Goal: Transaction & Acquisition: Obtain resource

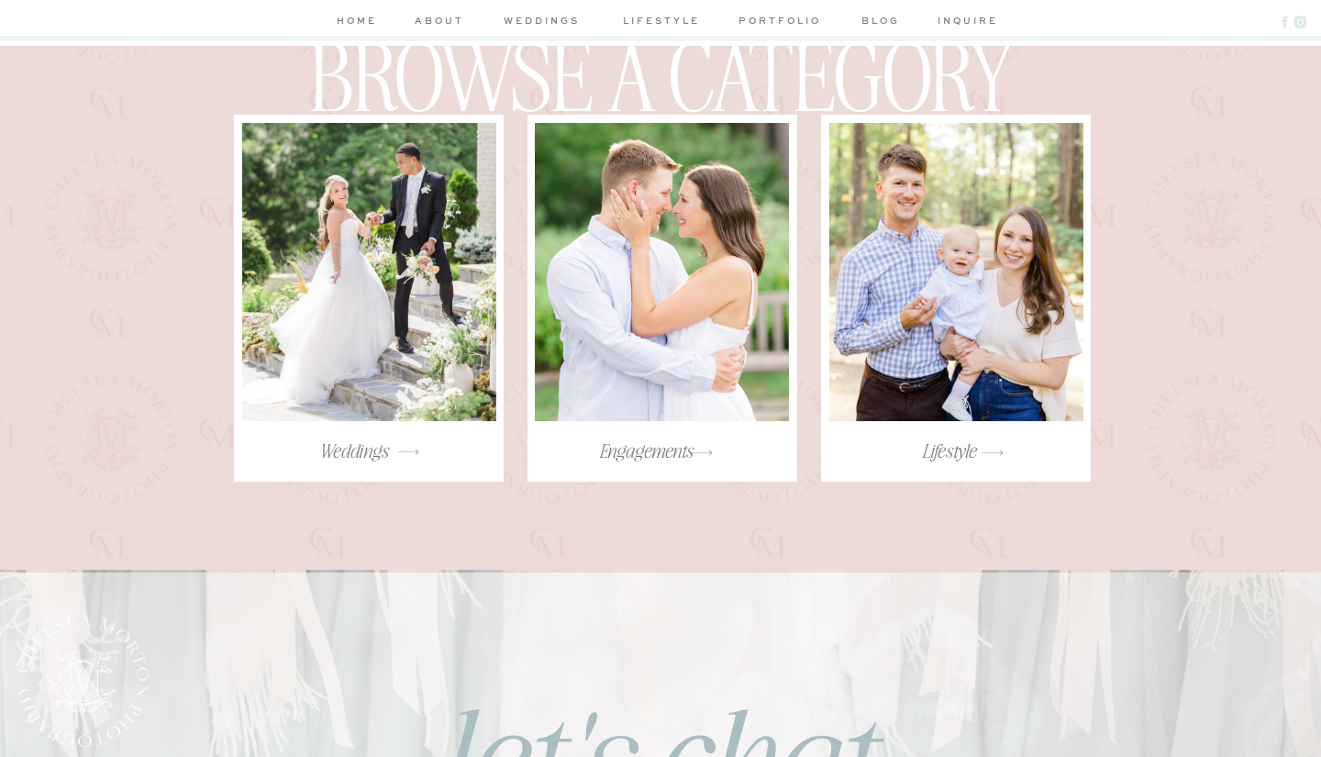
scroll to position [3546, 0]
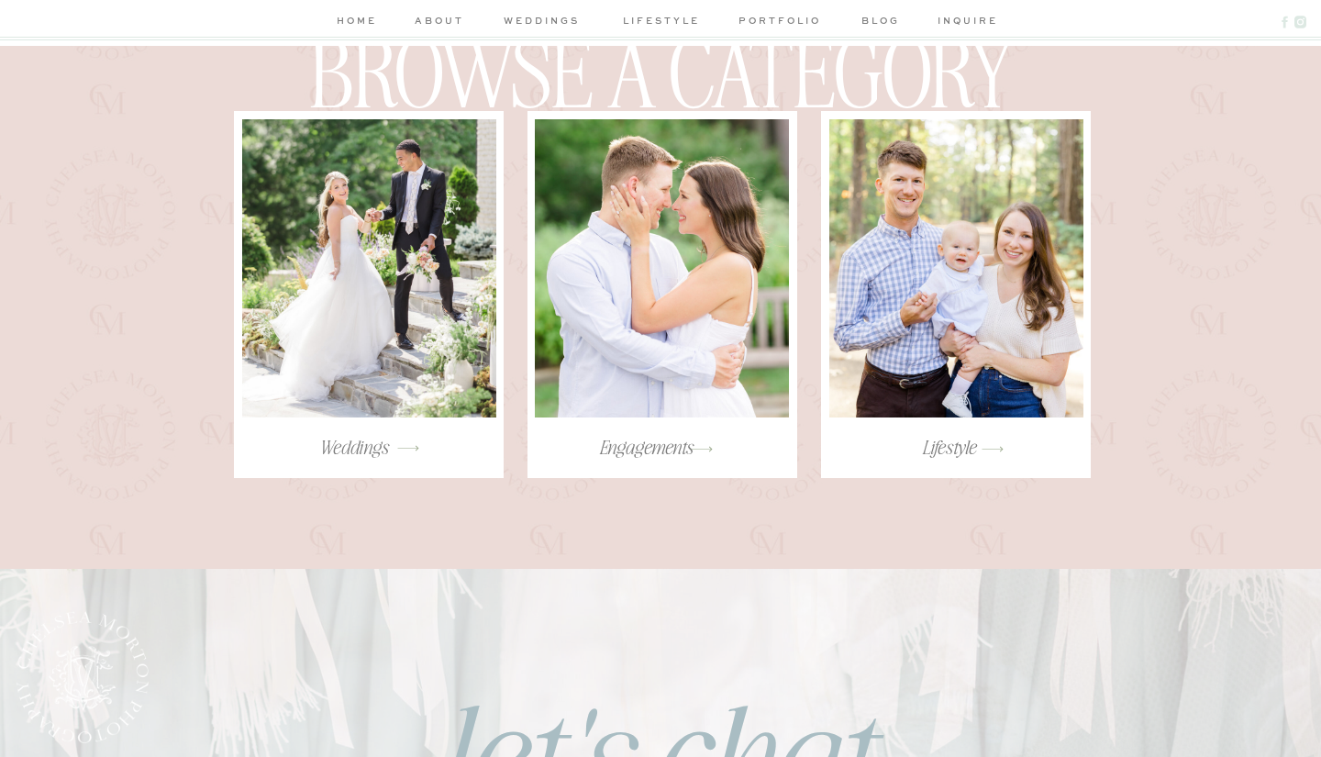
click at [348, 313] on div at bounding box center [369, 268] width 254 height 298
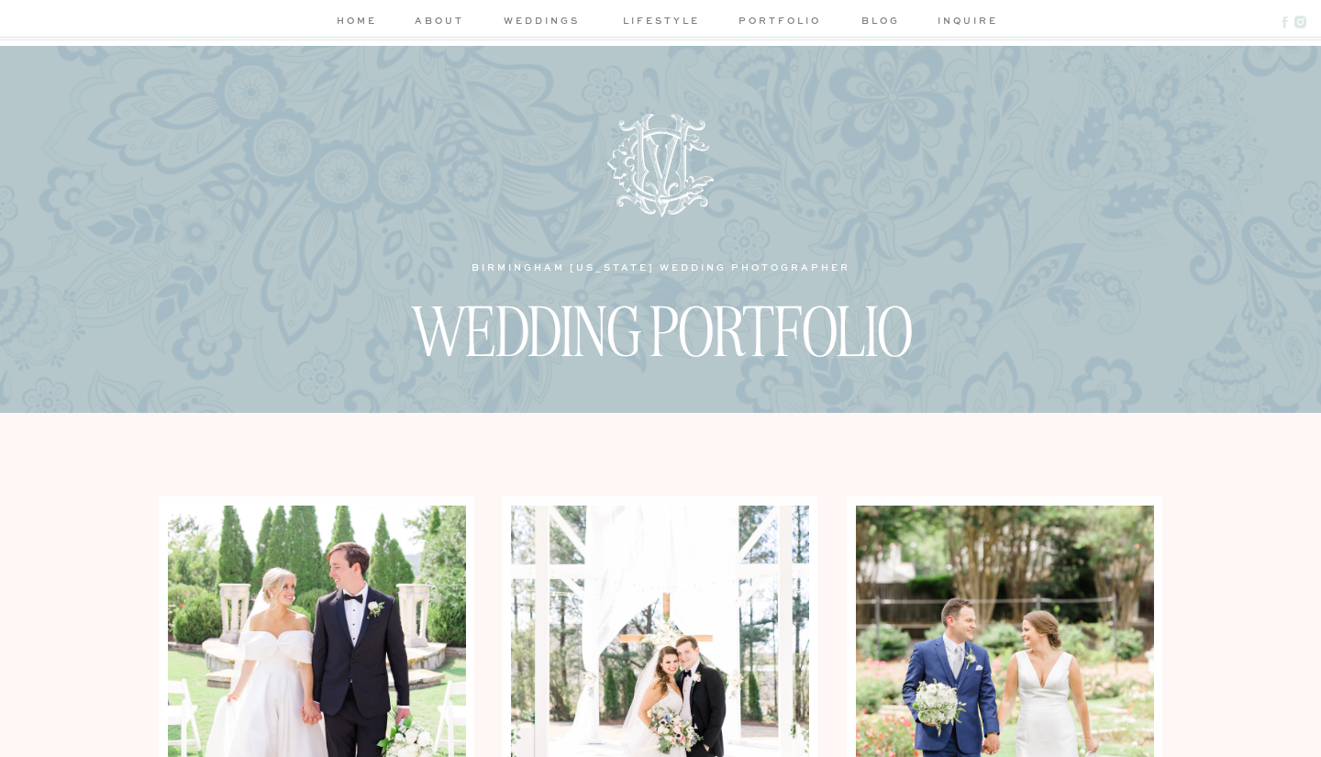
click at [444, 19] on nav "about" at bounding box center [439, 22] width 55 height 19
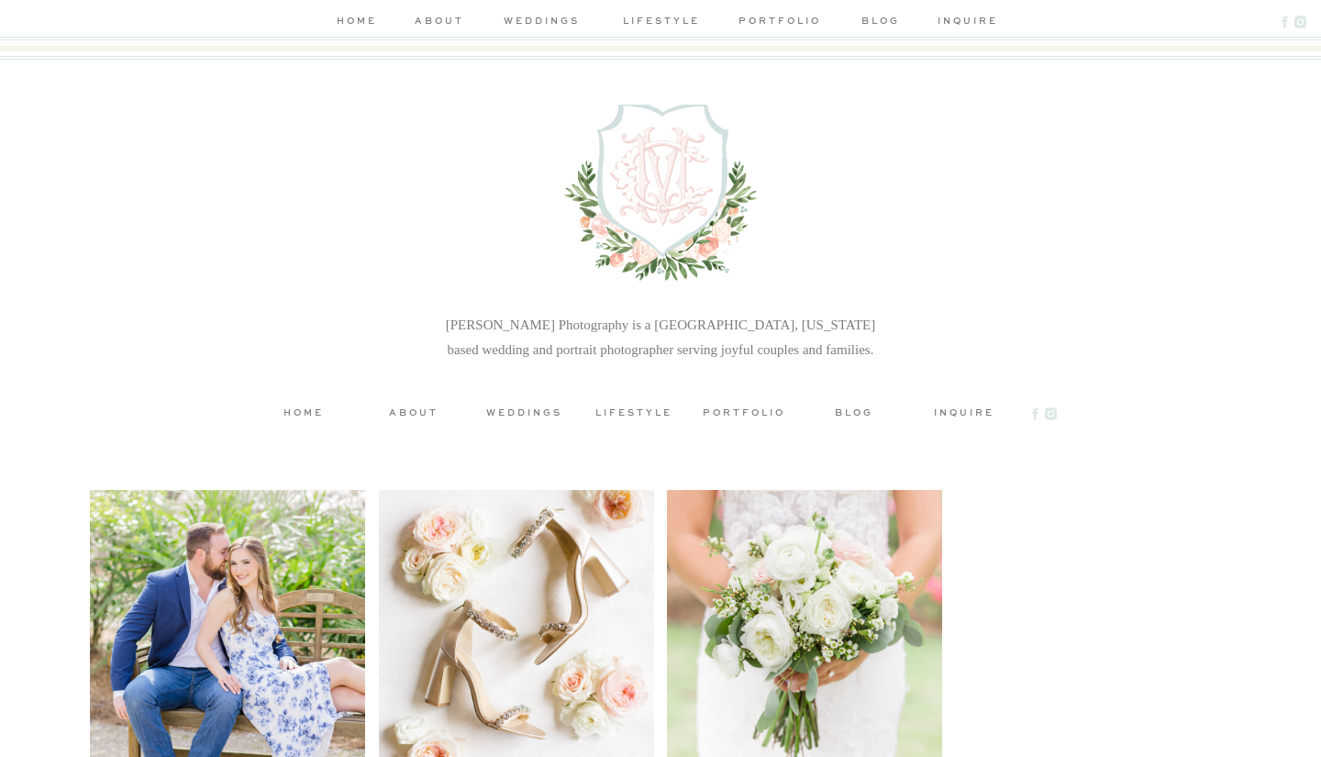
scroll to position [4725, 0]
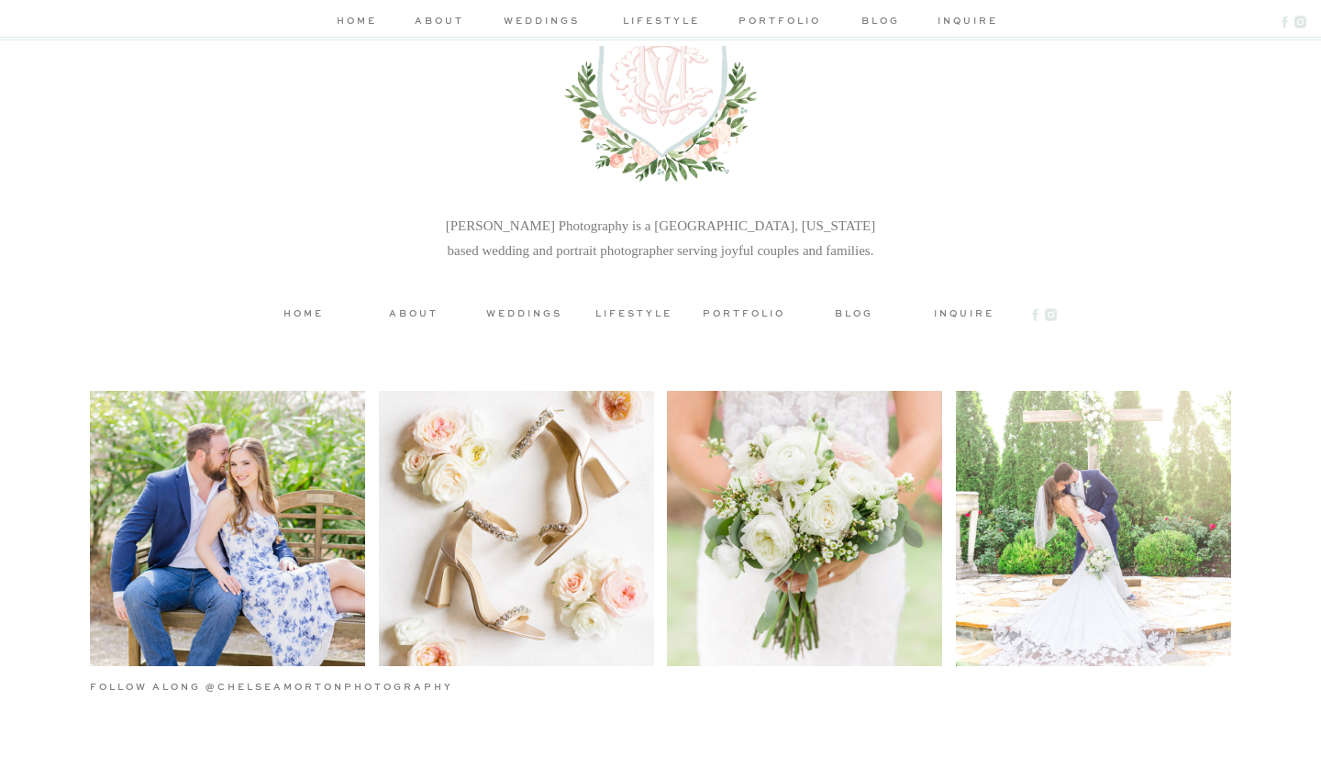
click at [953, 313] on h3 "inquire" at bounding box center [964, 312] width 83 height 14
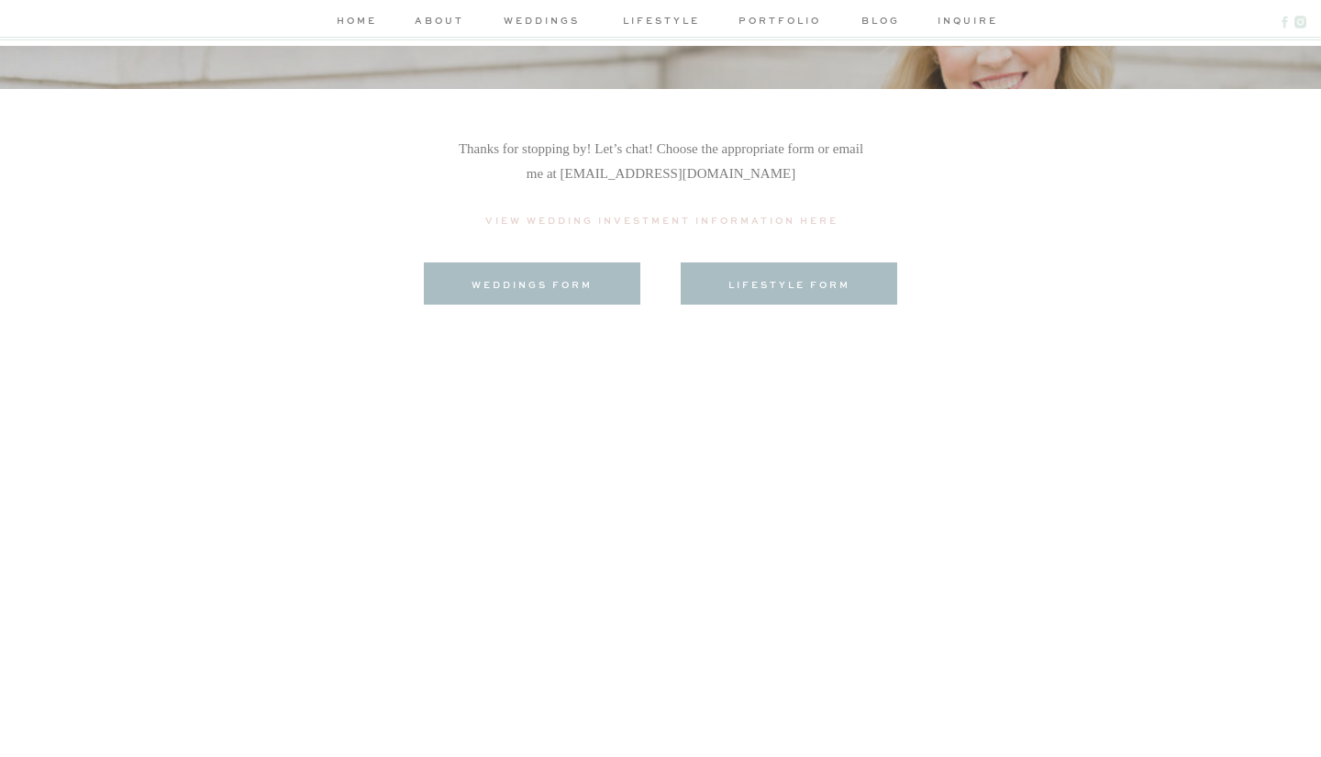
scroll to position [370, 0]
click at [691, 220] on p "View Wedding Investment Information Here" at bounding box center [661, 223] width 367 height 20
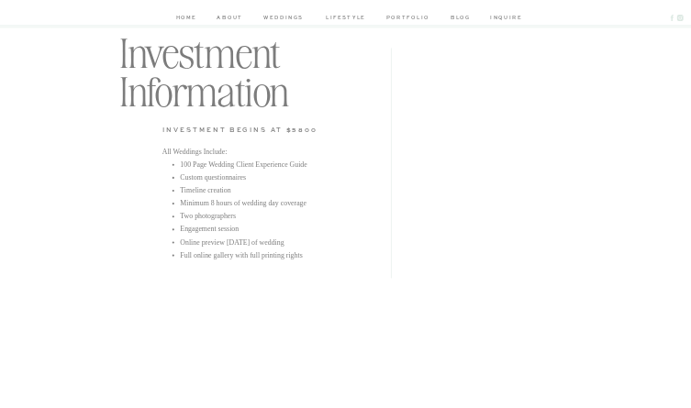
scroll to position [4681, 0]
